Goal: Book appointment/travel/reservation

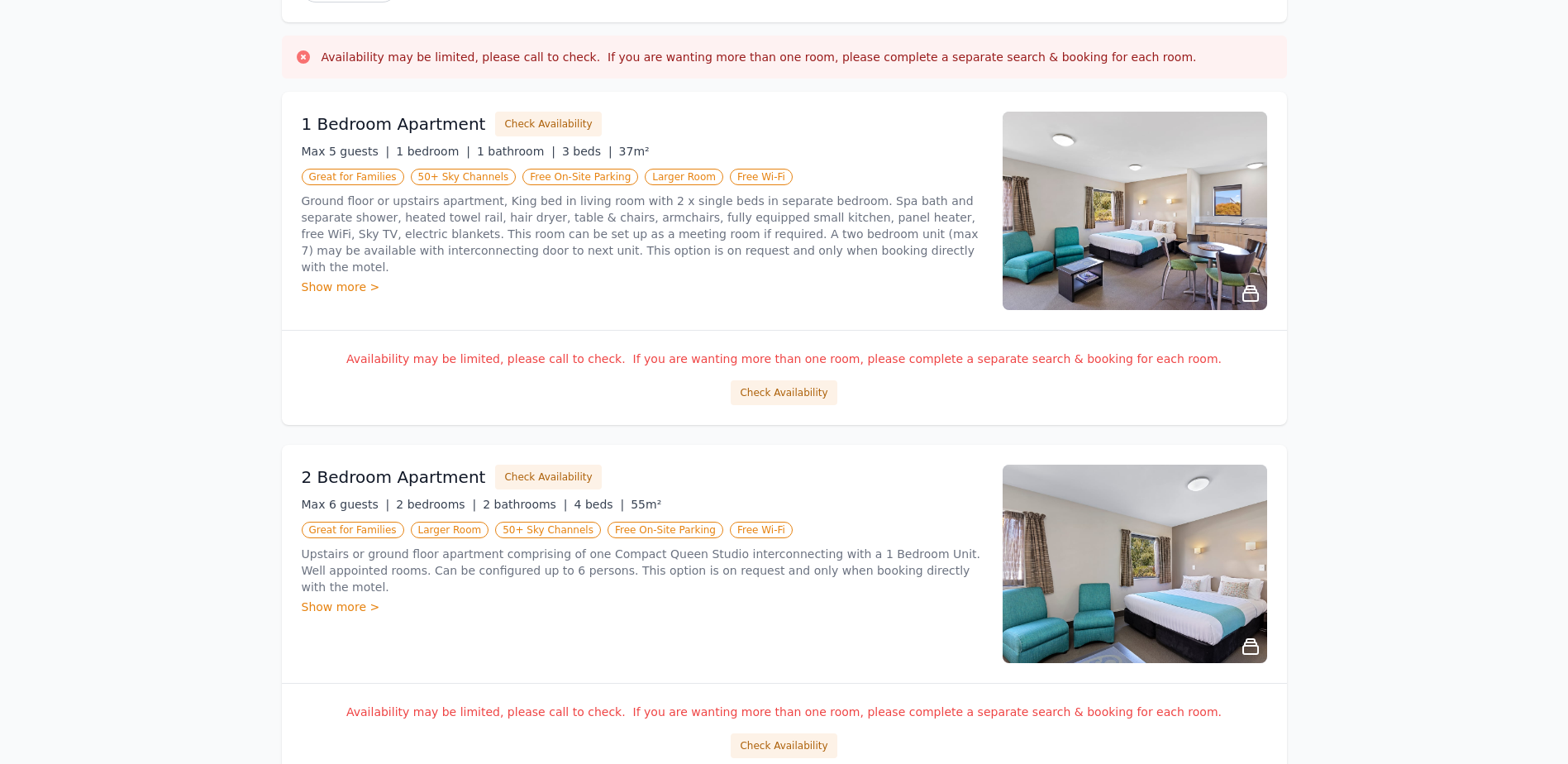
scroll to position [165, 0]
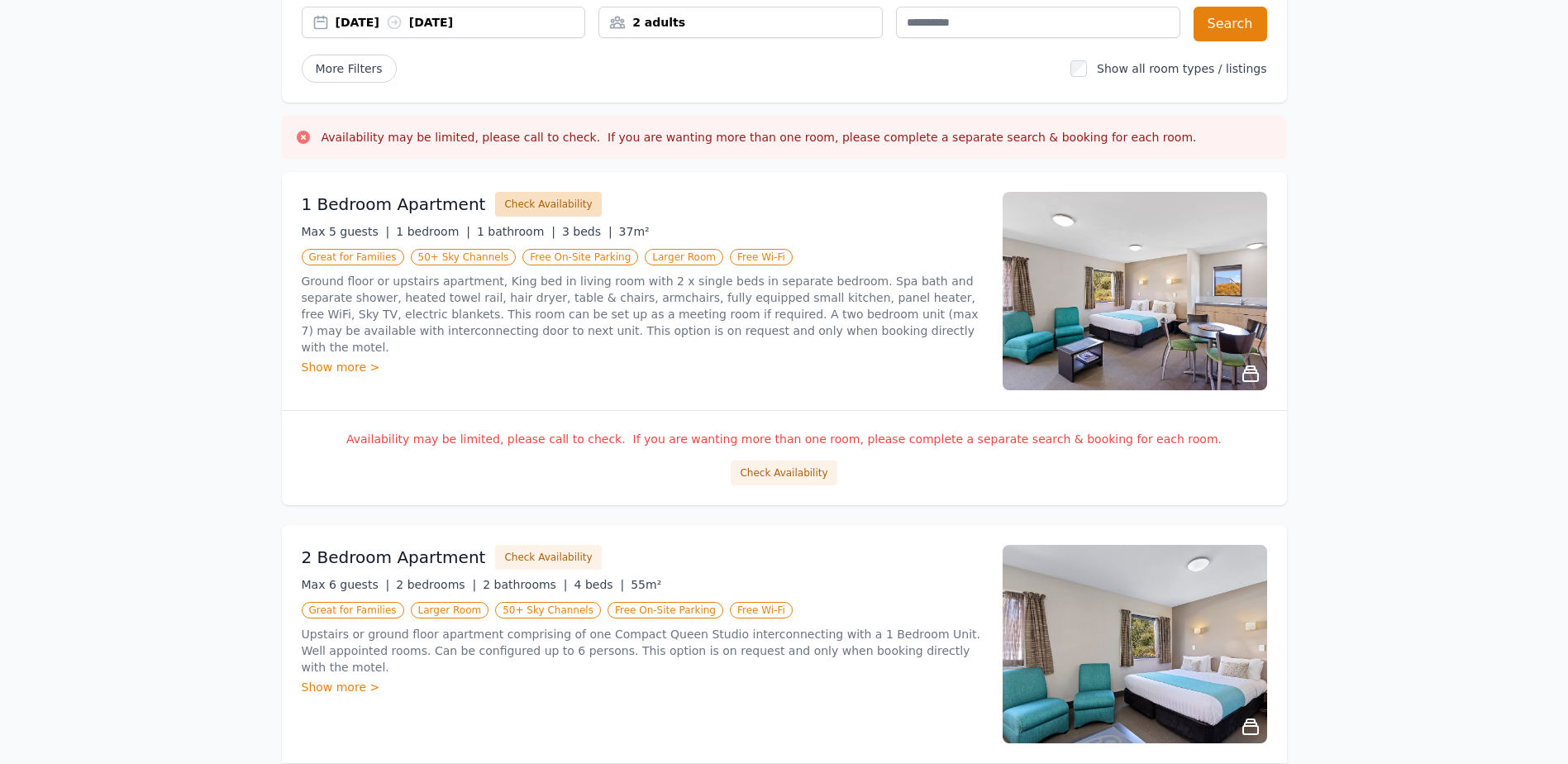
click at [495, 217] on button "Check Availability" at bounding box center [547, 204] width 106 height 24
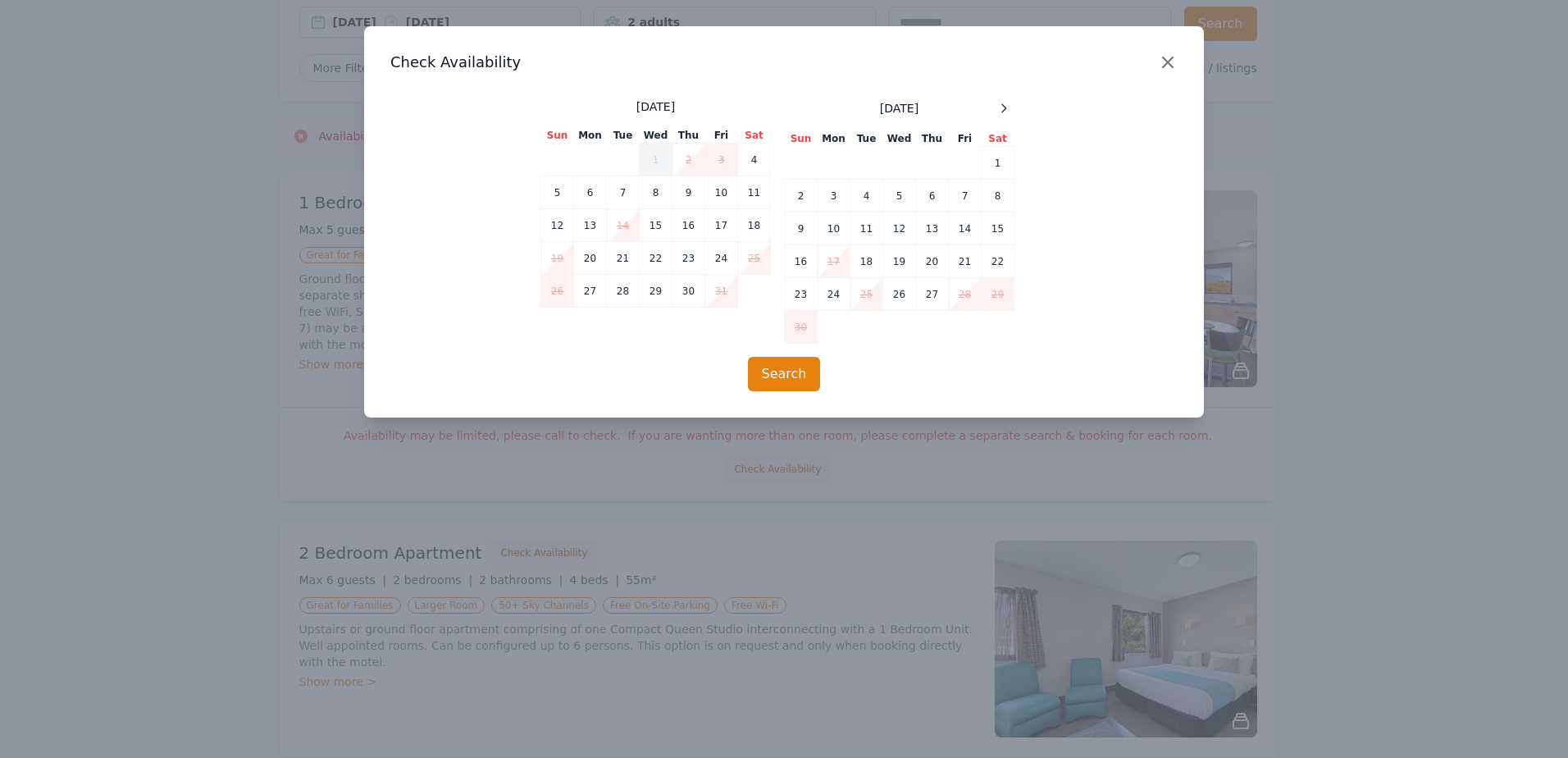
click at [1159, 72] on icon "button" at bounding box center [1167, 61] width 20 height 20
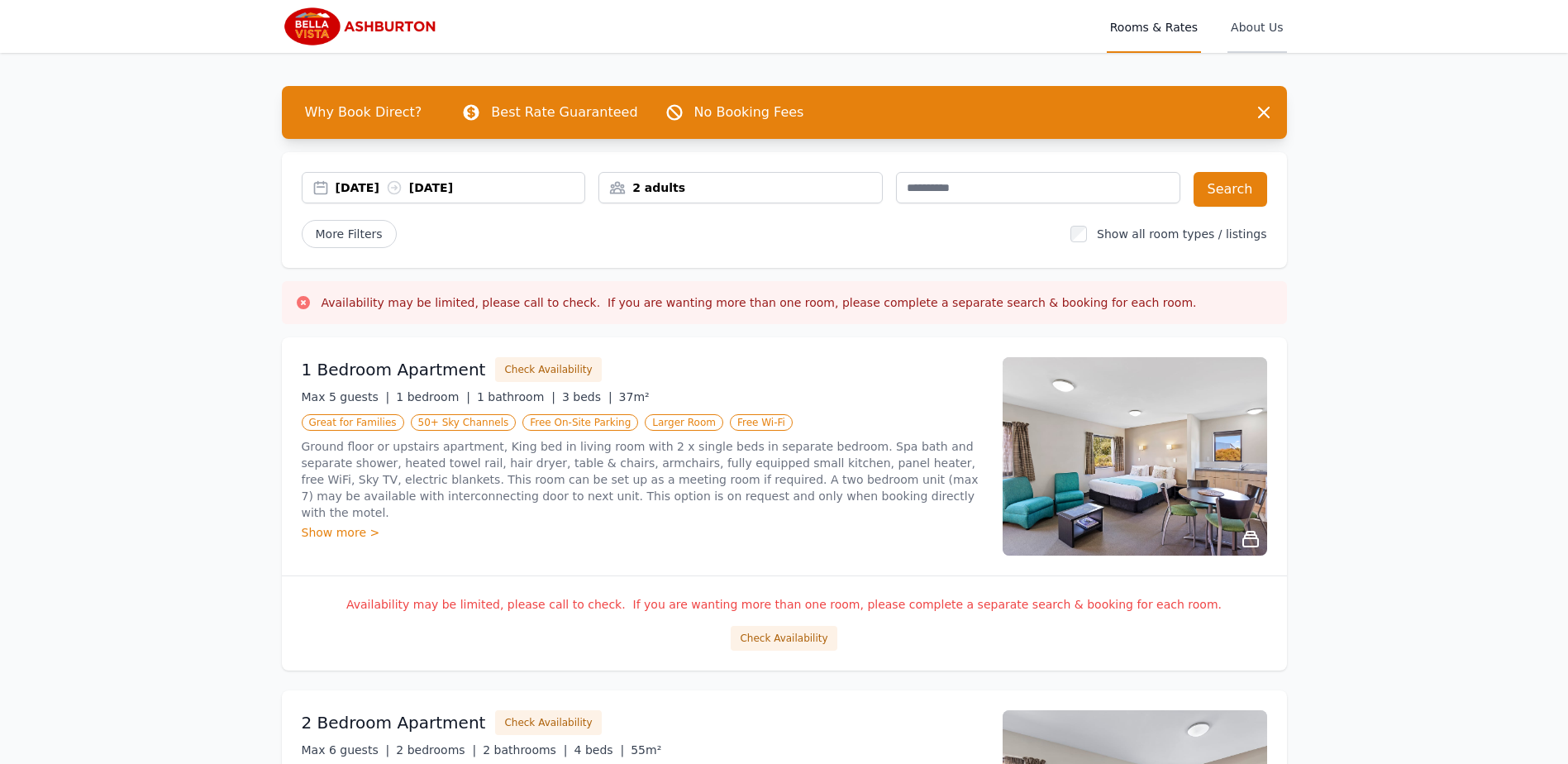
click at [1286, 31] on span "About Us" at bounding box center [1257, 26] width 59 height 53
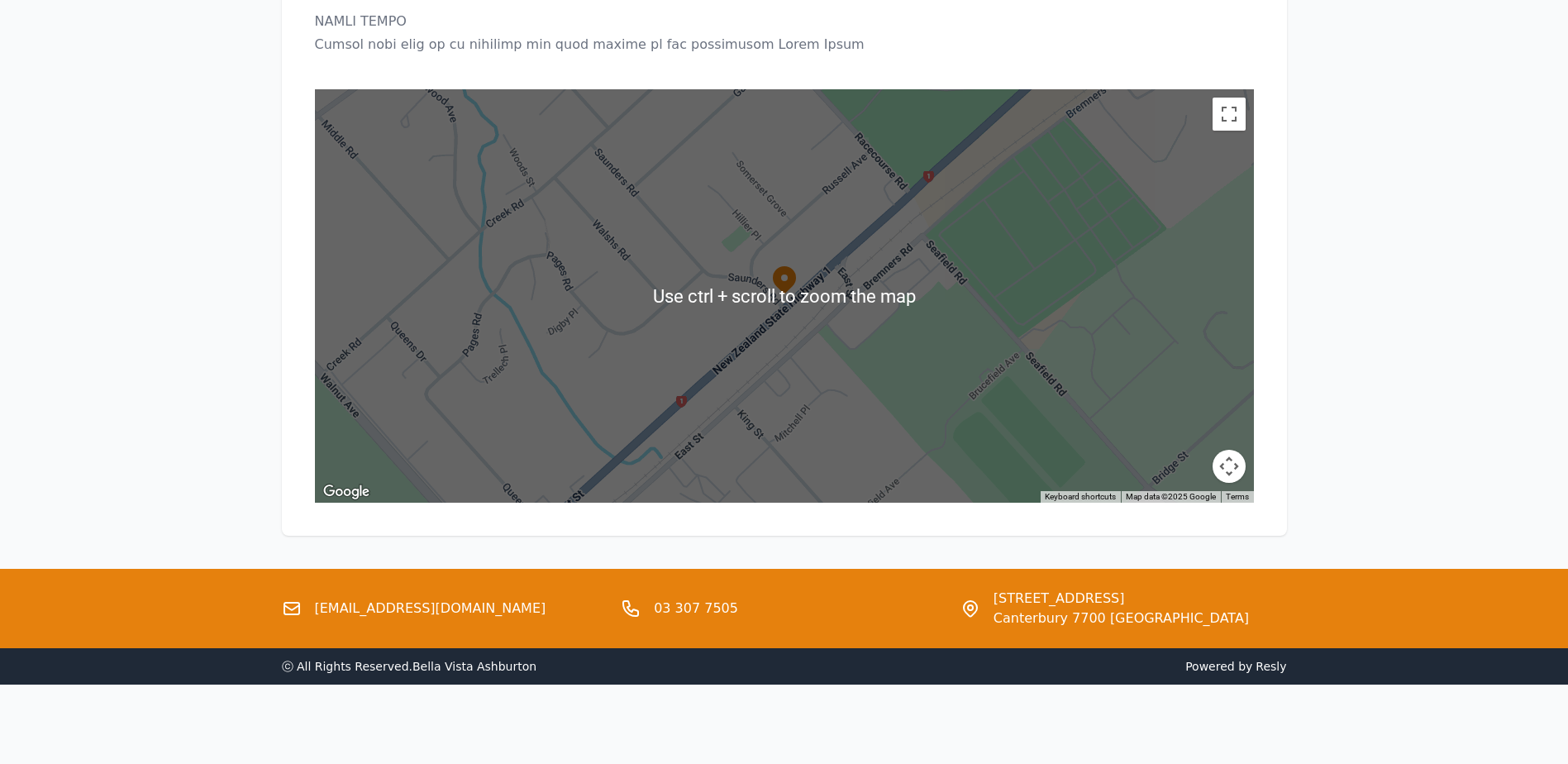
scroll to position [2452, 0]
